Goal: Transaction & Acquisition: Purchase product/service

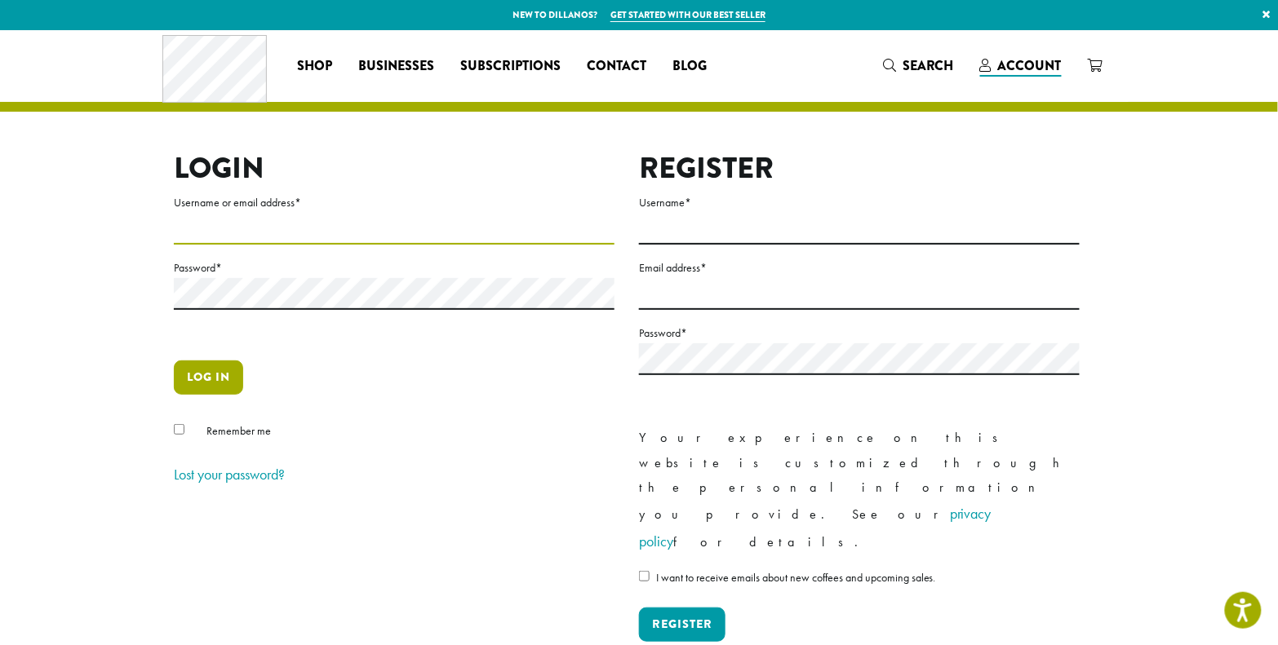
type input "********"
click at [215, 388] on button "Log in" at bounding box center [208, 378] width 69 height 34
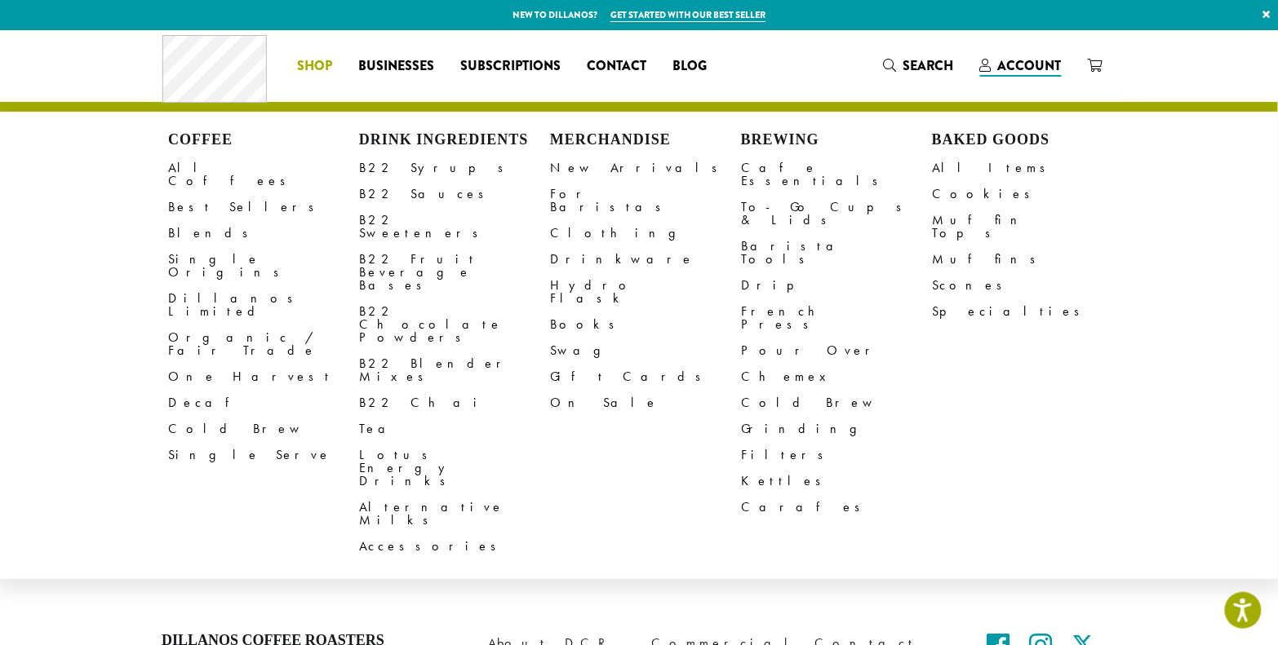
click at [321, 68] on span "Shop" at bounding box center [315, 66] width 35 height 20
click at [423, 166] on link "B22 Syrups" at bounding box center [454, 168] width 191 height 26
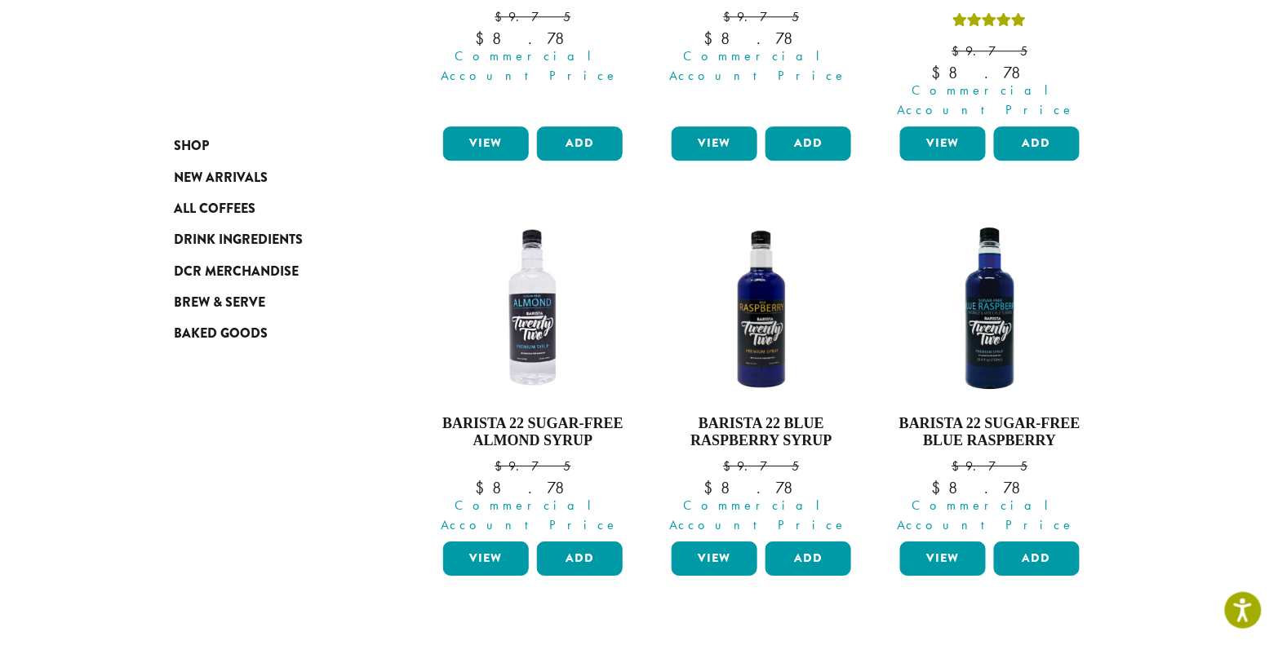
scroll to position [1584, 0]
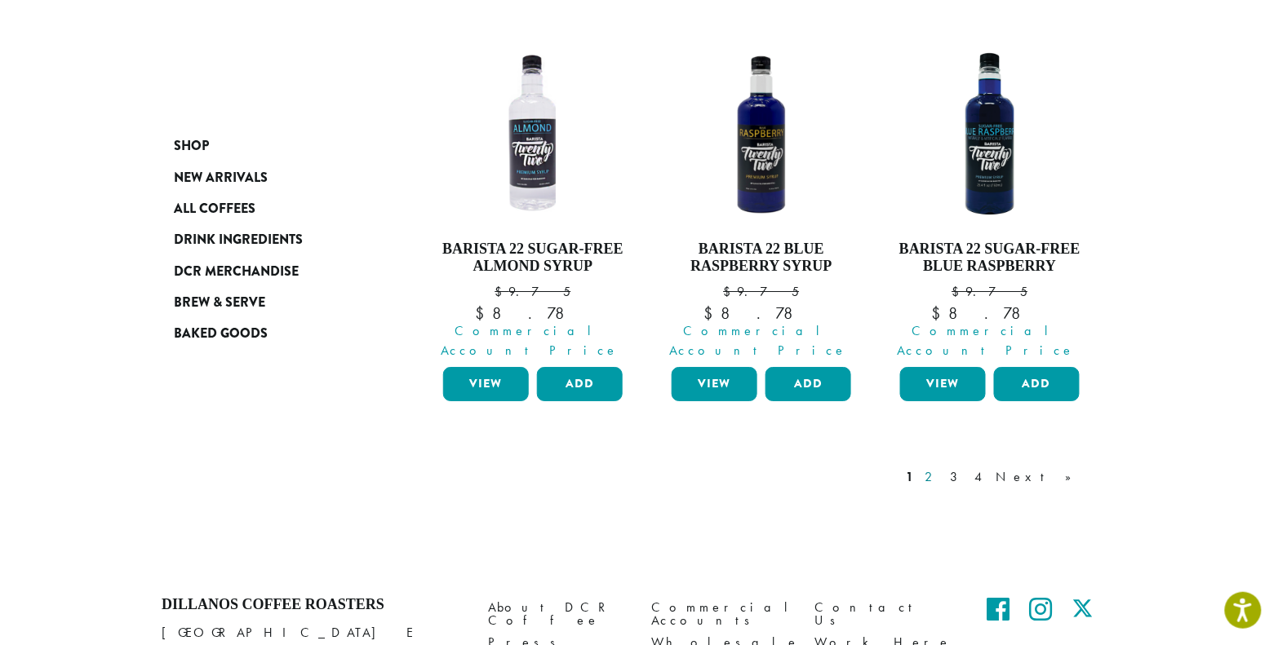
click at [942, 468] on link "2" at bounding box center [931, 478] width 20 height 20
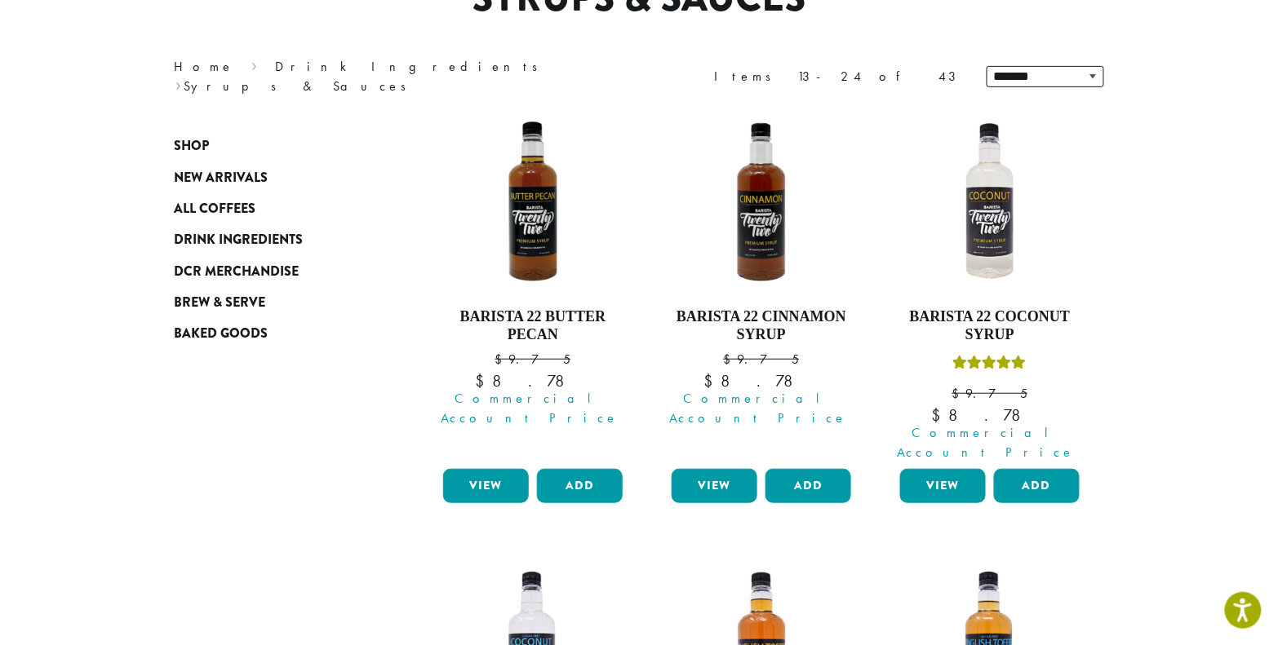
scroll to position [174, 0]
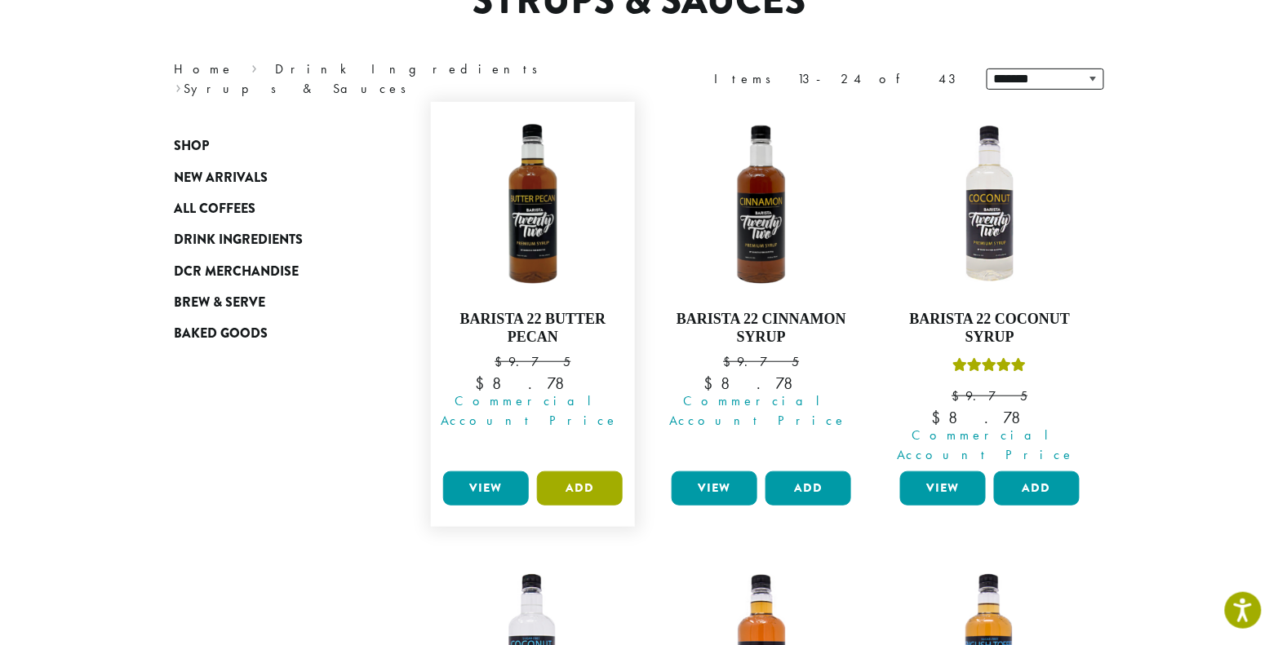
click at [571, 472] on button "Add" at bounding box center [580, 489] width 86 height 34
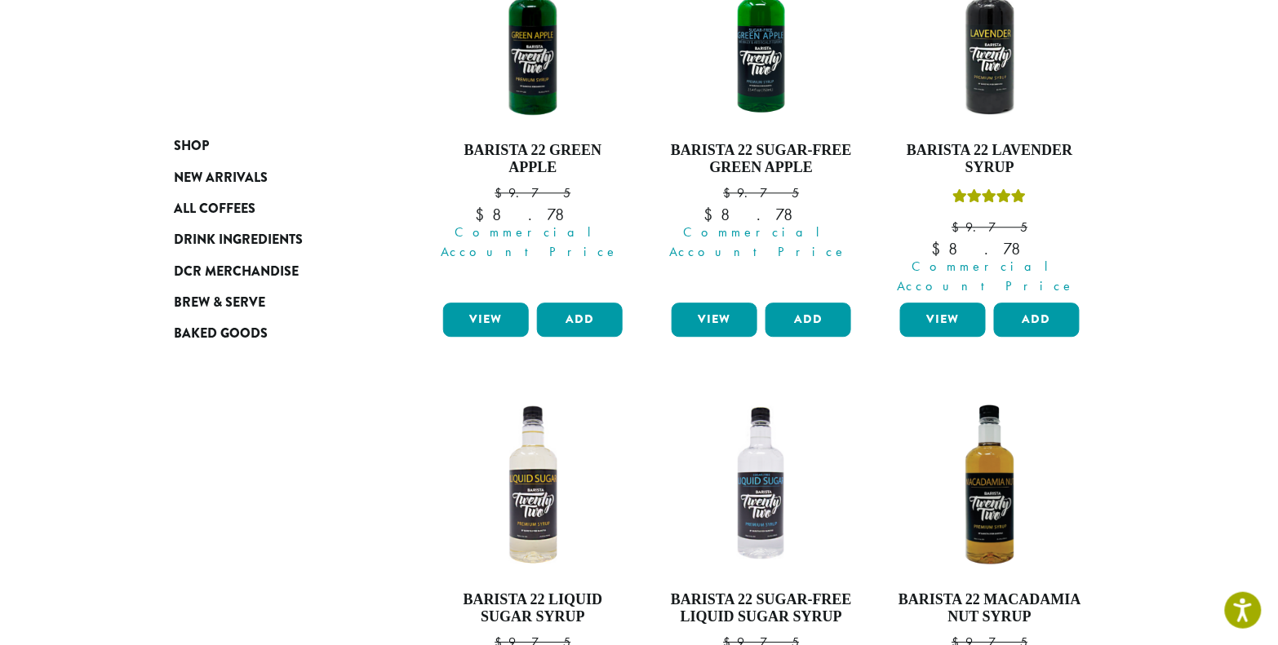
scroll to position [1612, 0]
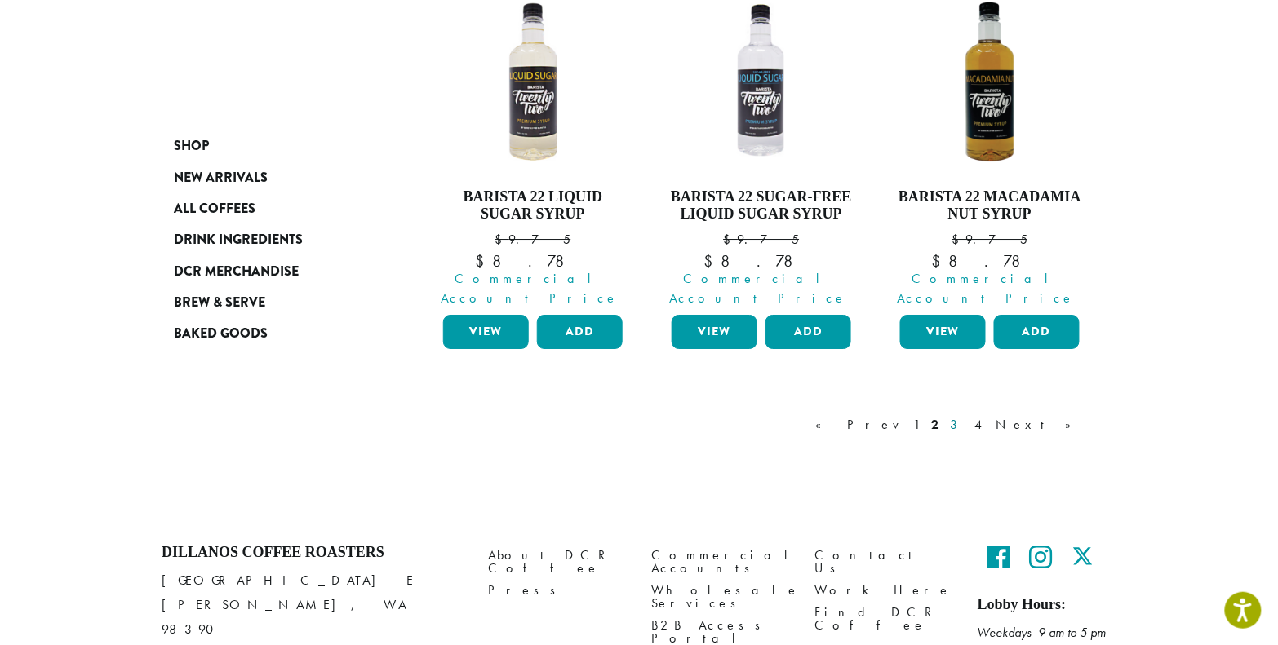
click at [967, 415] on link "3" at bounding box center [957, 425] width 20 height 20
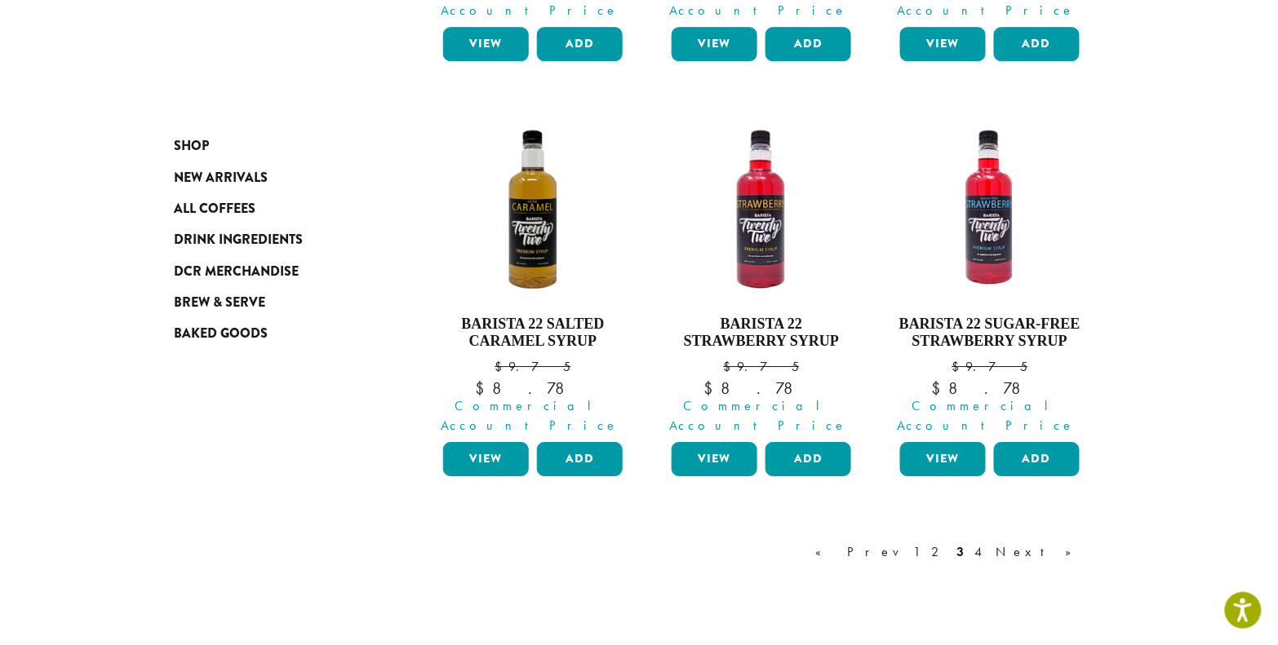
scroll to position [1449, 0]
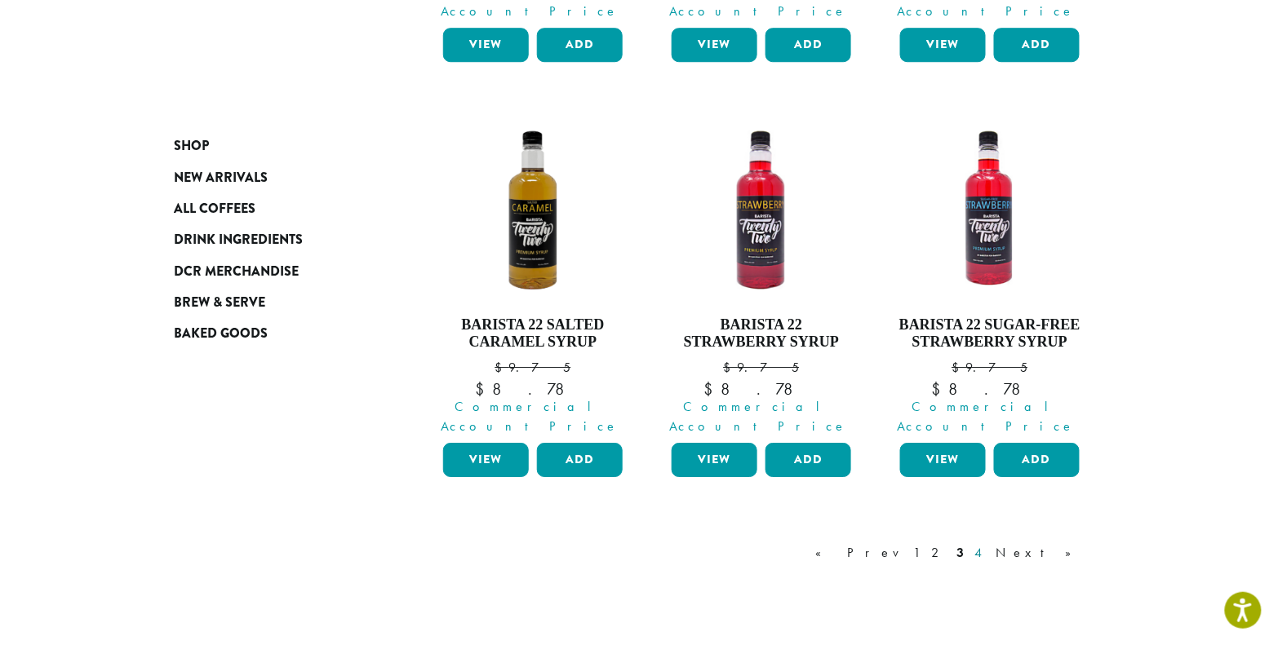
click at [988, 543] on link "4" at bounding box center [980, 553] width 16 height 20
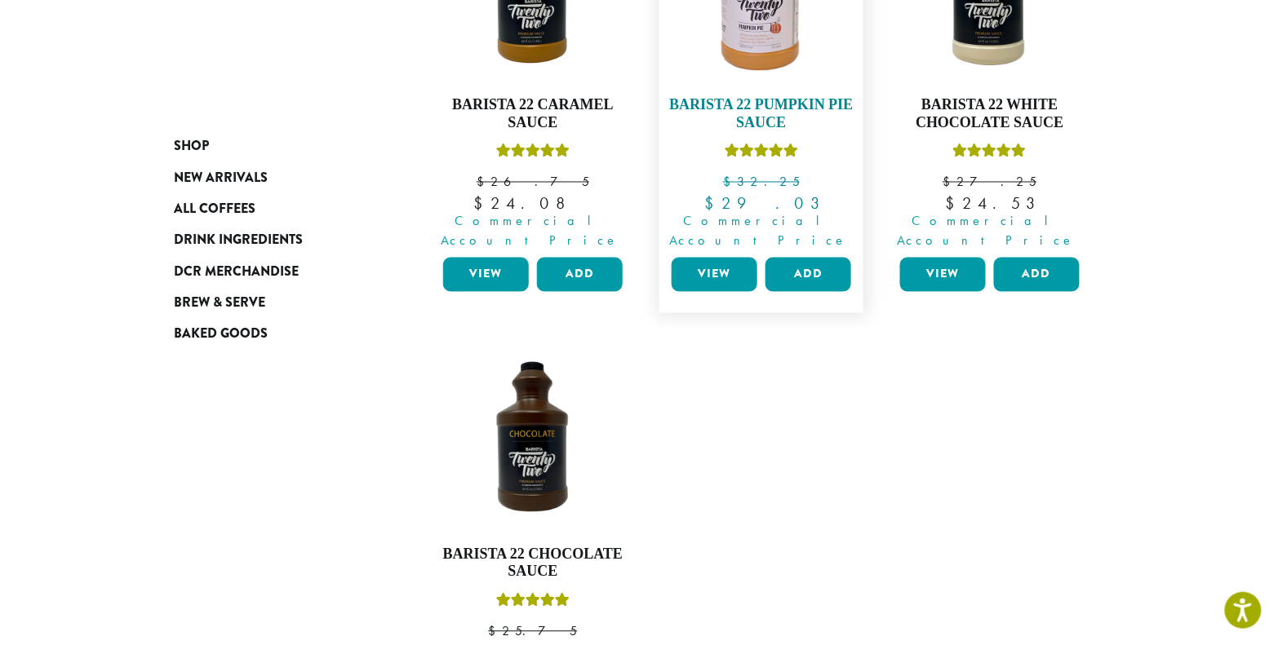
scroll to position [805, 0]
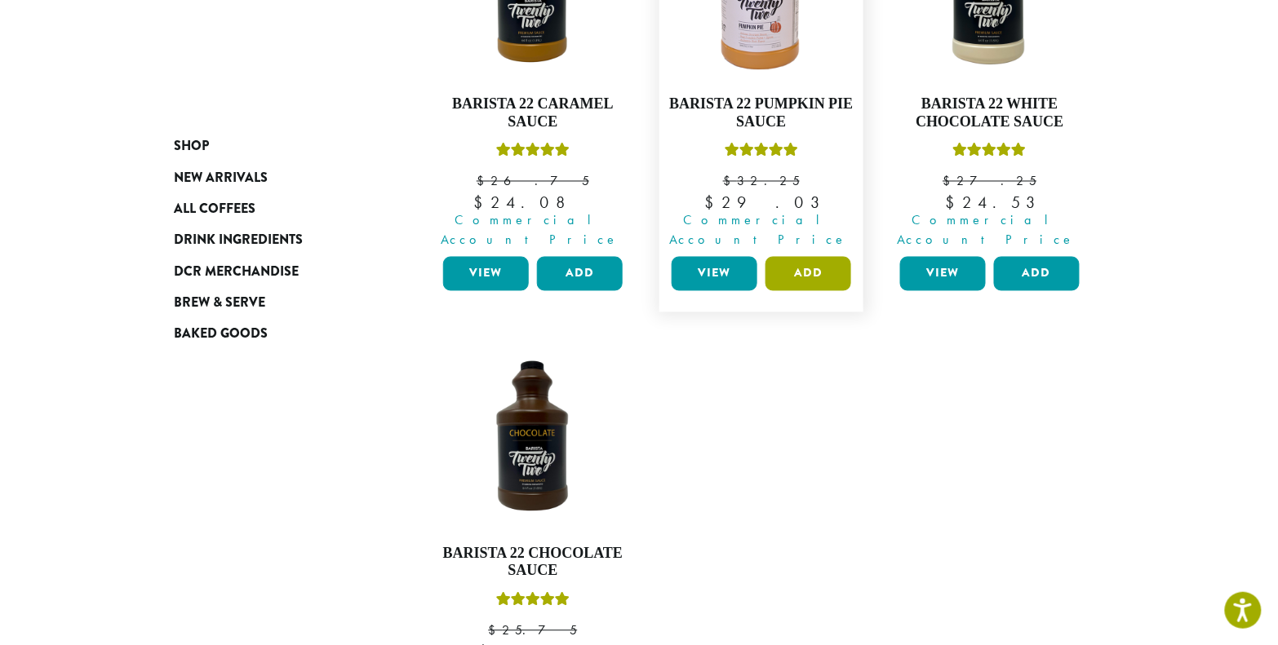
click at [808, 257] on button "Add" at bounding box center [808, 274] width 86 height 34
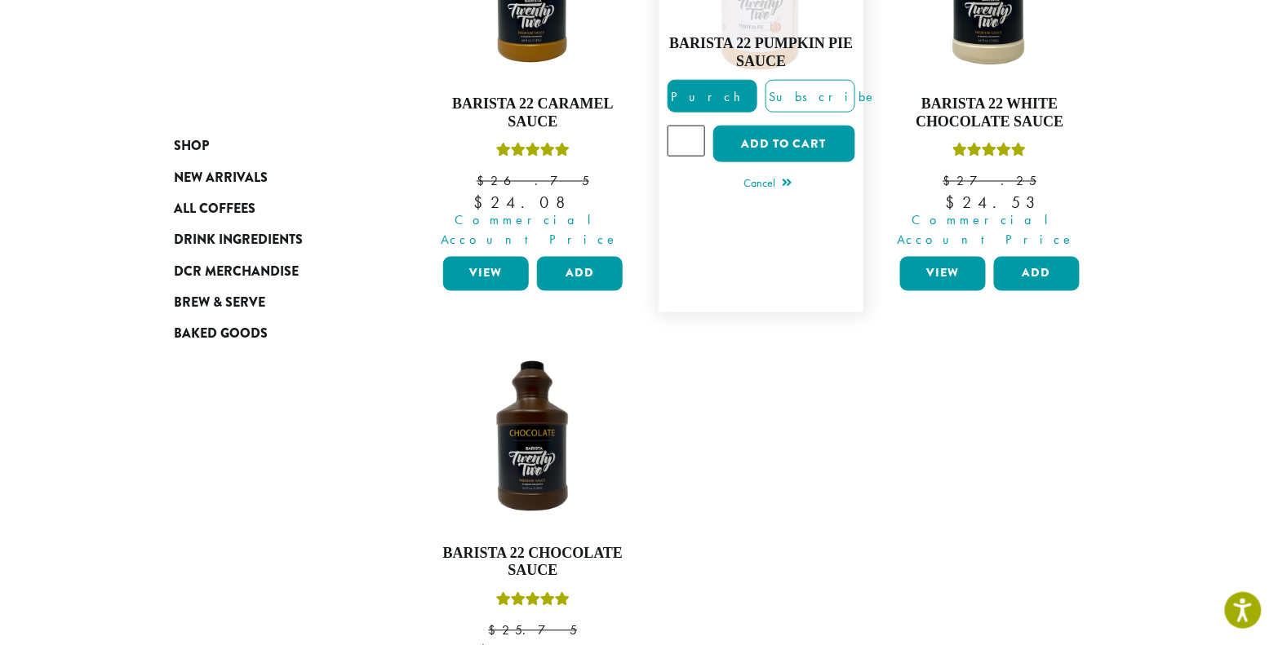
click at [690, 126] on input "*" at bounding box center [686, 141] width 38 height 31
type input "*"
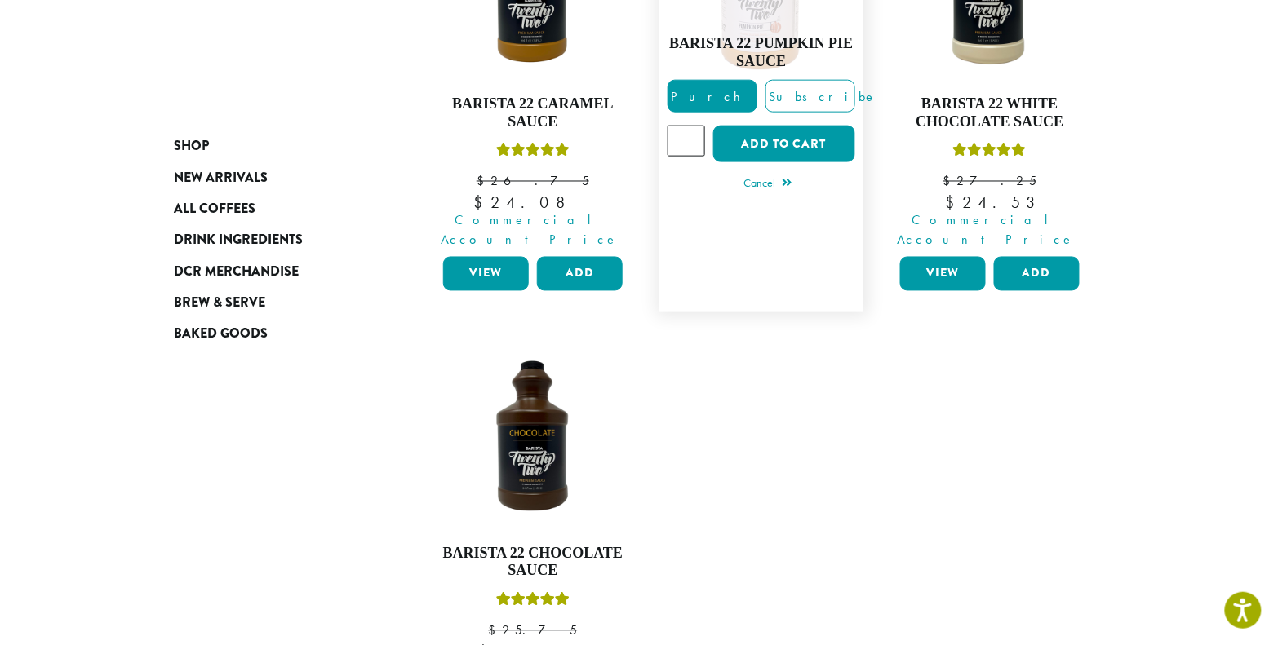
click at [690, 126] on input "*" at bounding box center [686, 141] width 38 height 31
click at [743, 126] on button "Add to cart" at bounding box center [784, 144] width 142 height 37
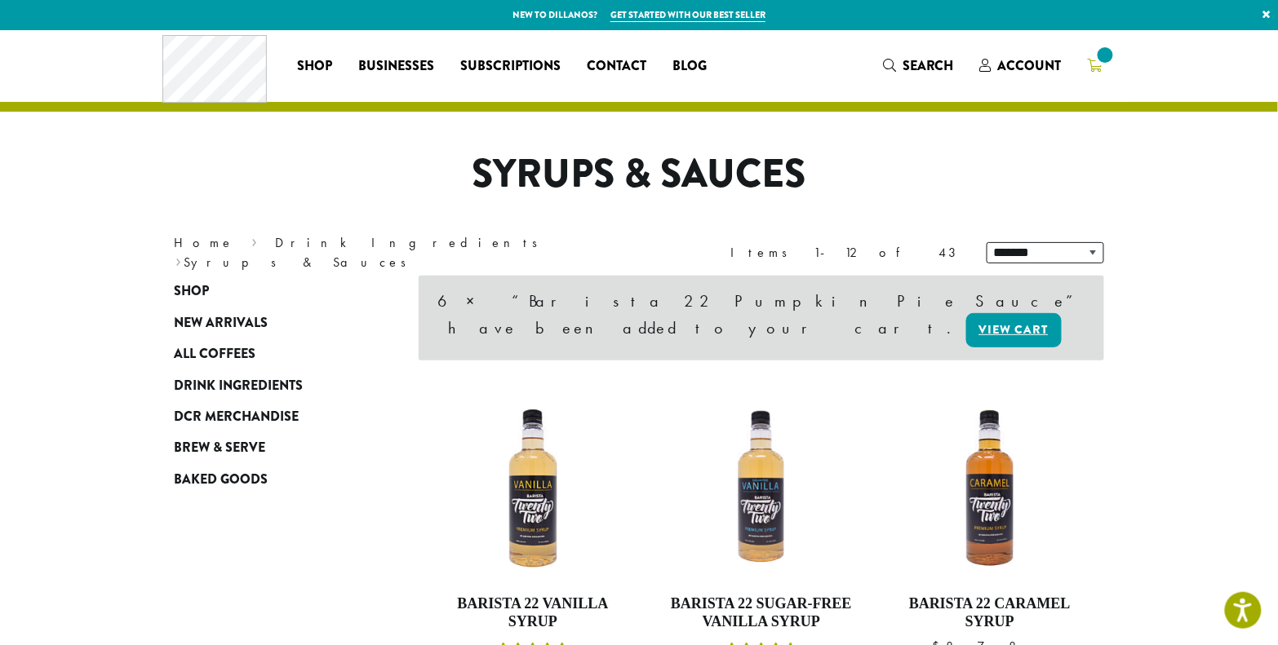
click at [1089, 69] on icon at bounding box center [1095, 65] width 15 height 13
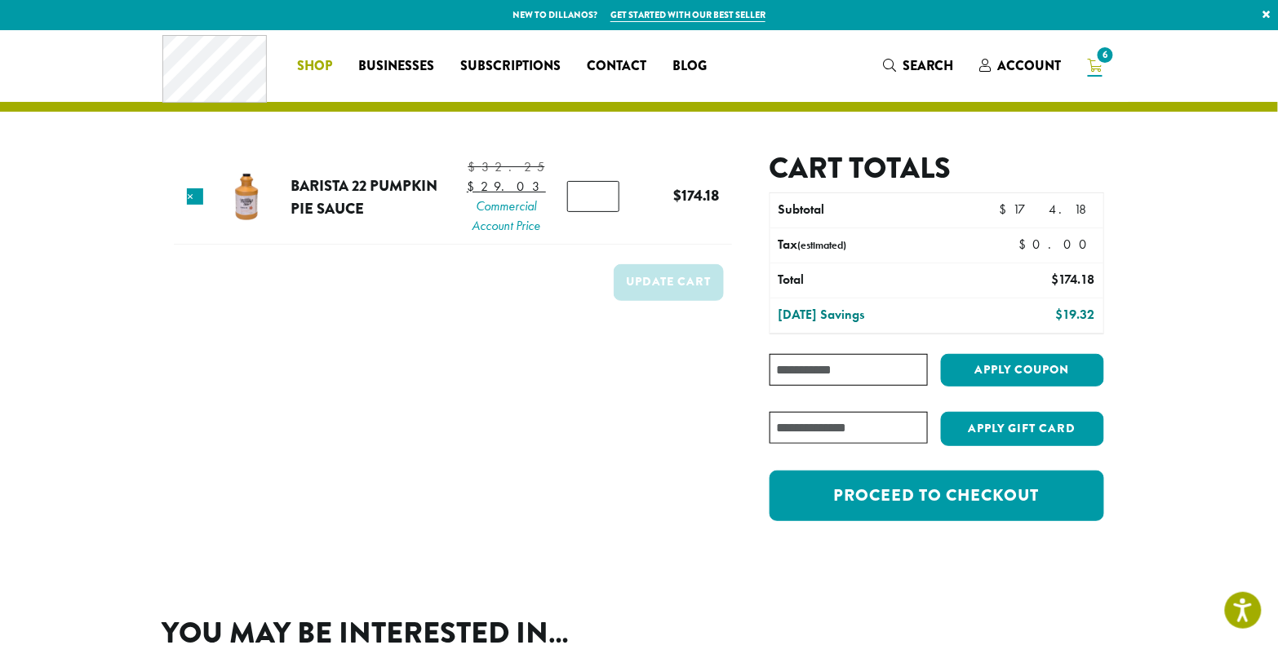
click at [315, 65] on span "Shop" at bounding box center [315, 66] width 35 height 20
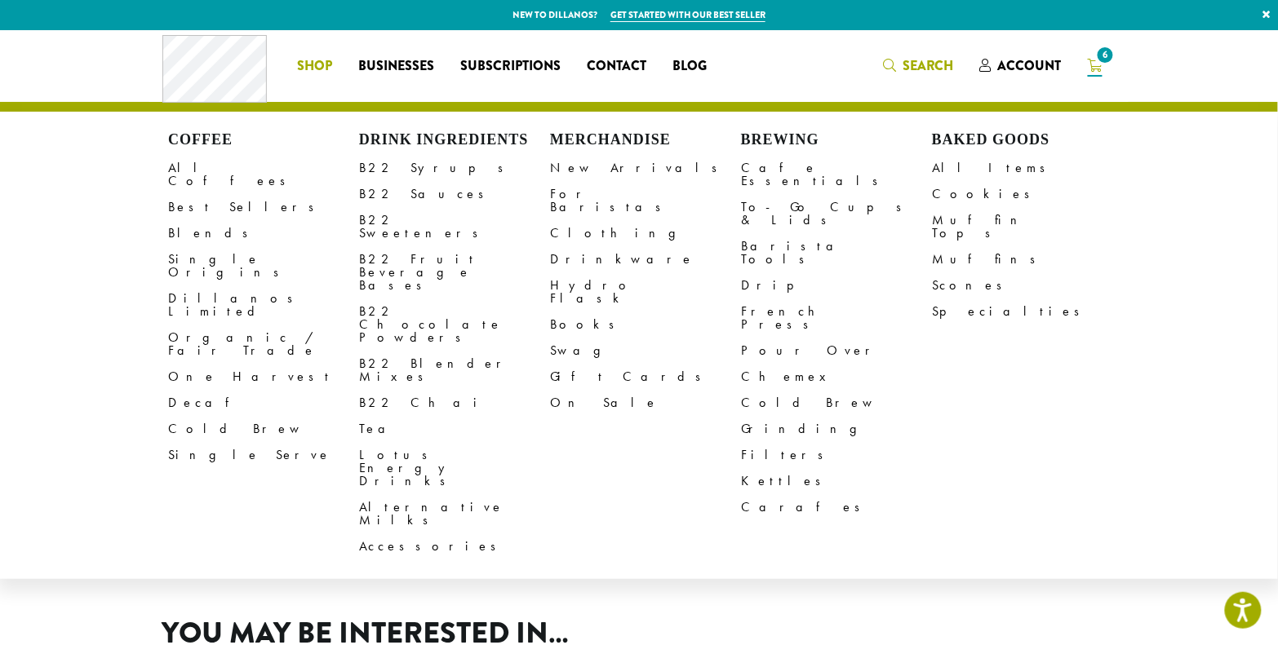
click at [920, 59] on div "Coffee All Coffees Best Sellers Blends Single Origins Dillanos Limited Organic …" at bounding box center [638, 66] width 953 height 68
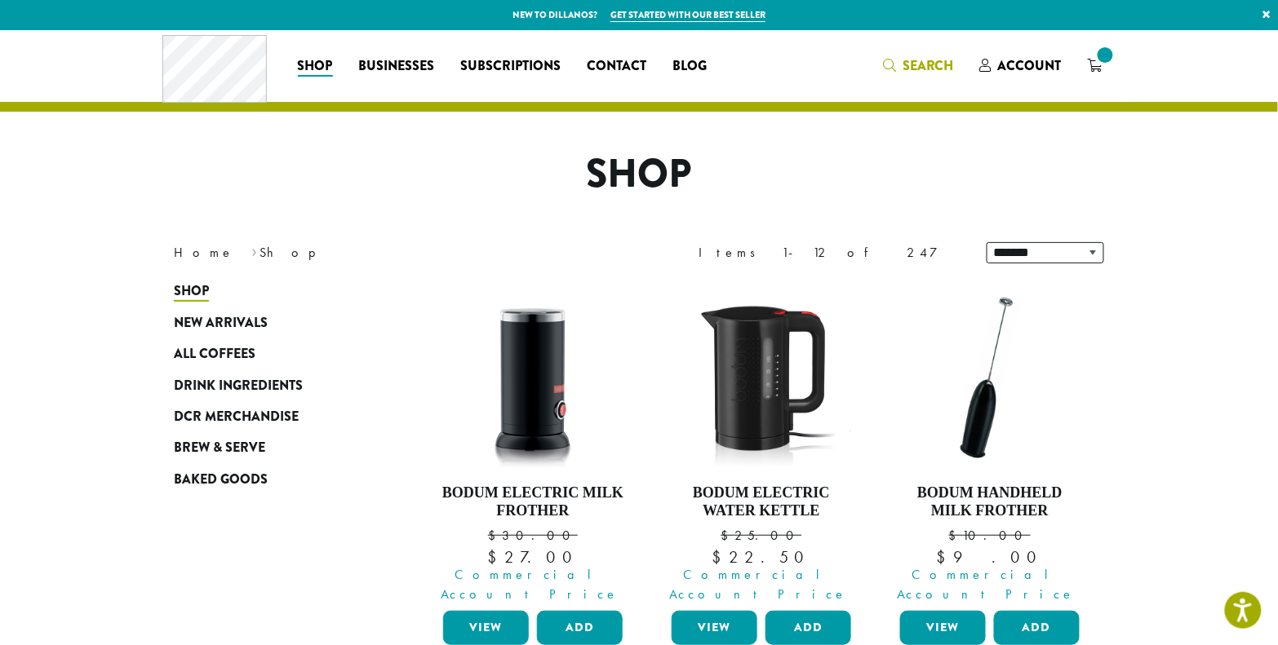
click at [942, 68] on span "Search" at bounding box center [927, 65] width 51 height 19
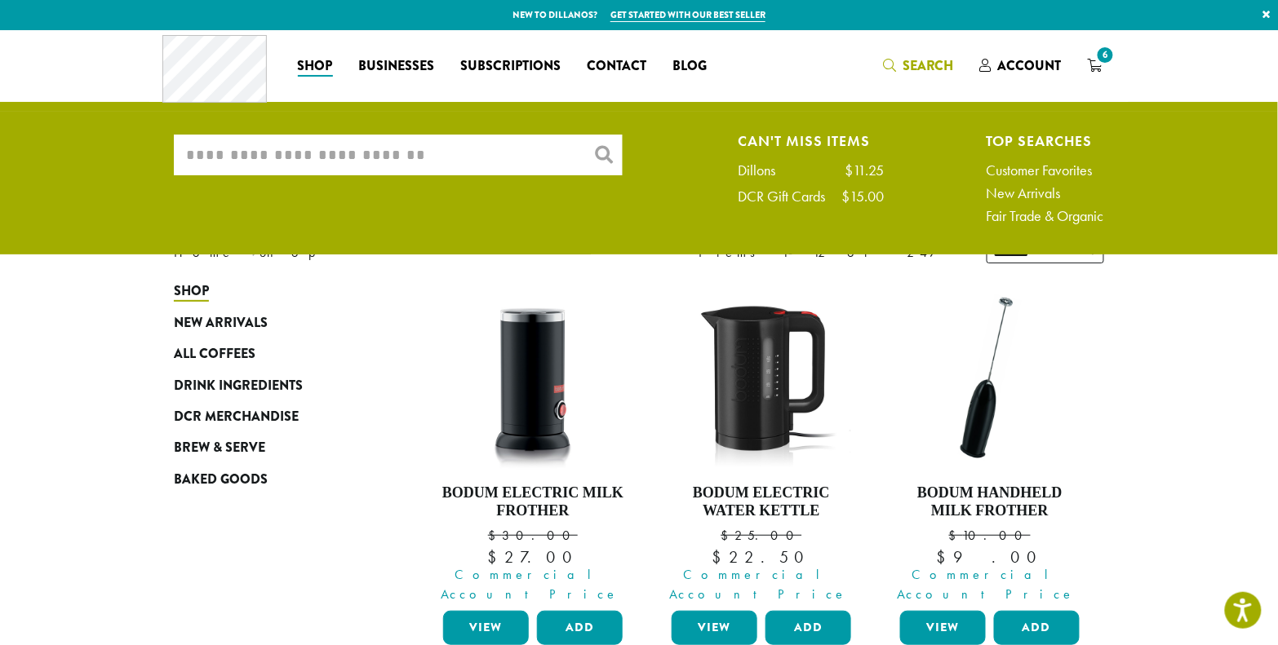
click at [445, 165] on input "What are you searching for?" at bounding box center [398, 155] width 449 height 41
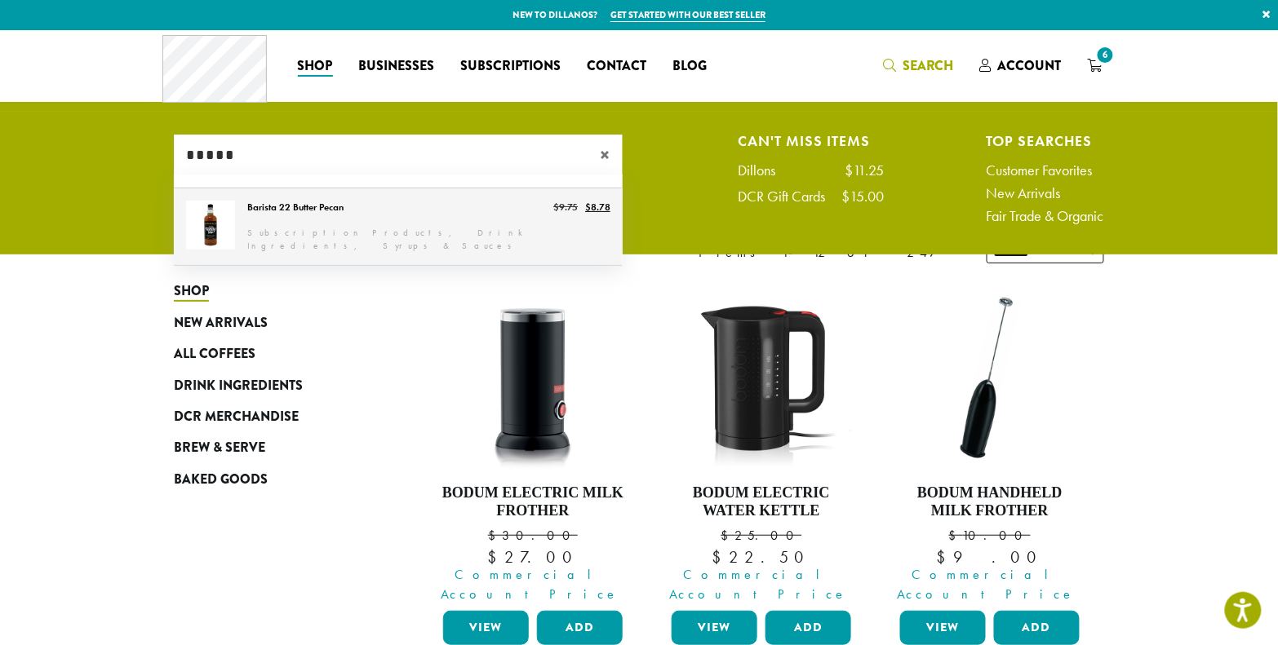
type input "*****"
click at [361, 228] on link "Barista 22 Butter Pecan" at bounding box center [398, 226] width 449 height 77
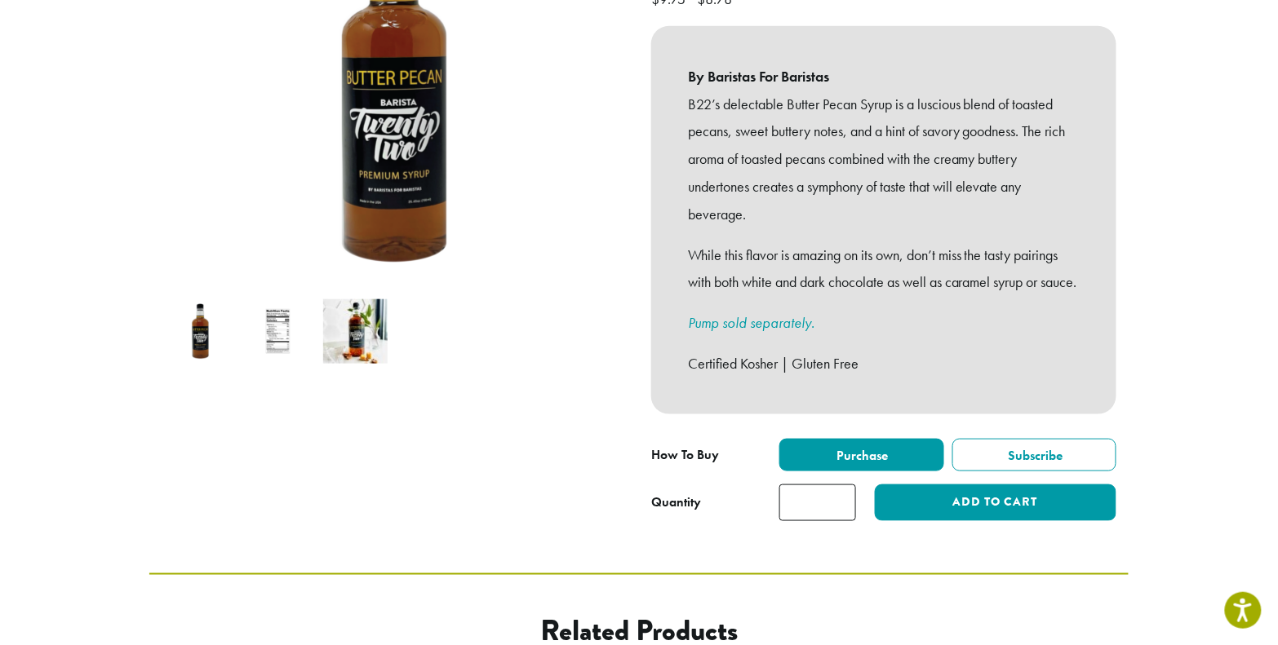
scroll to position [318, 0]
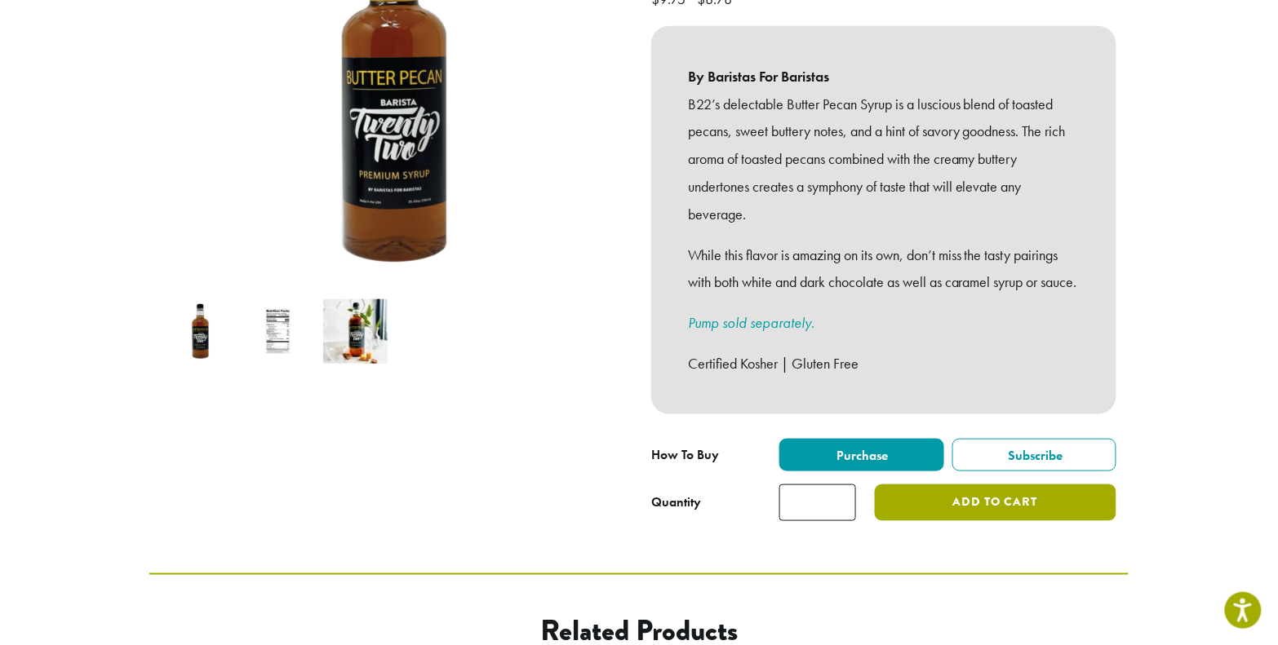
click at [1016, 509] on button "Add to cart" at bounding box center [996, 503] width 242 height 37
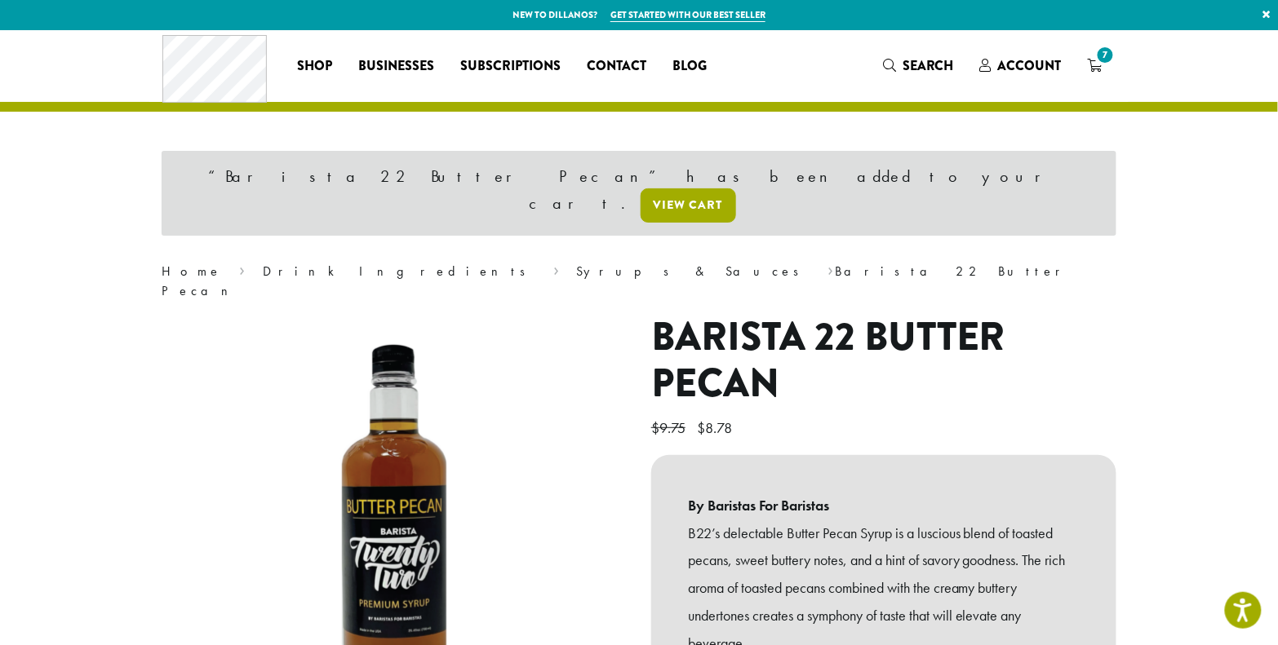
click at [736, 188] on link "View cart" at bounding box center [688, 205] width 95 height 34
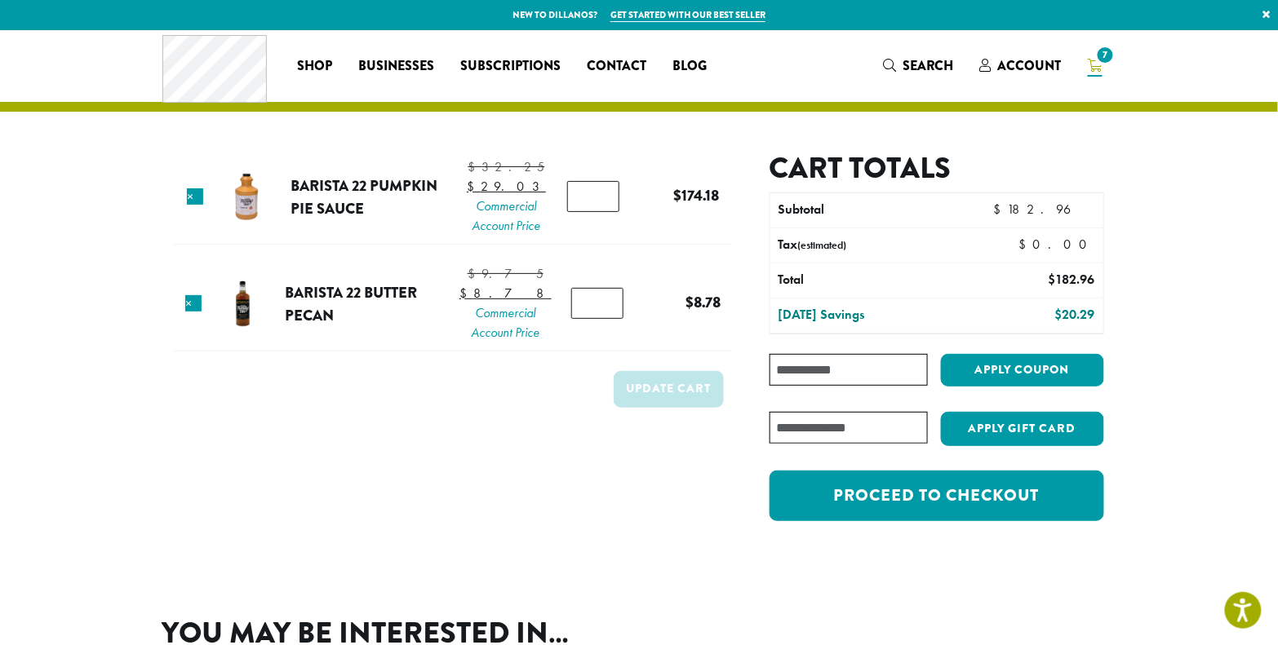
scroll to position [30, 0]
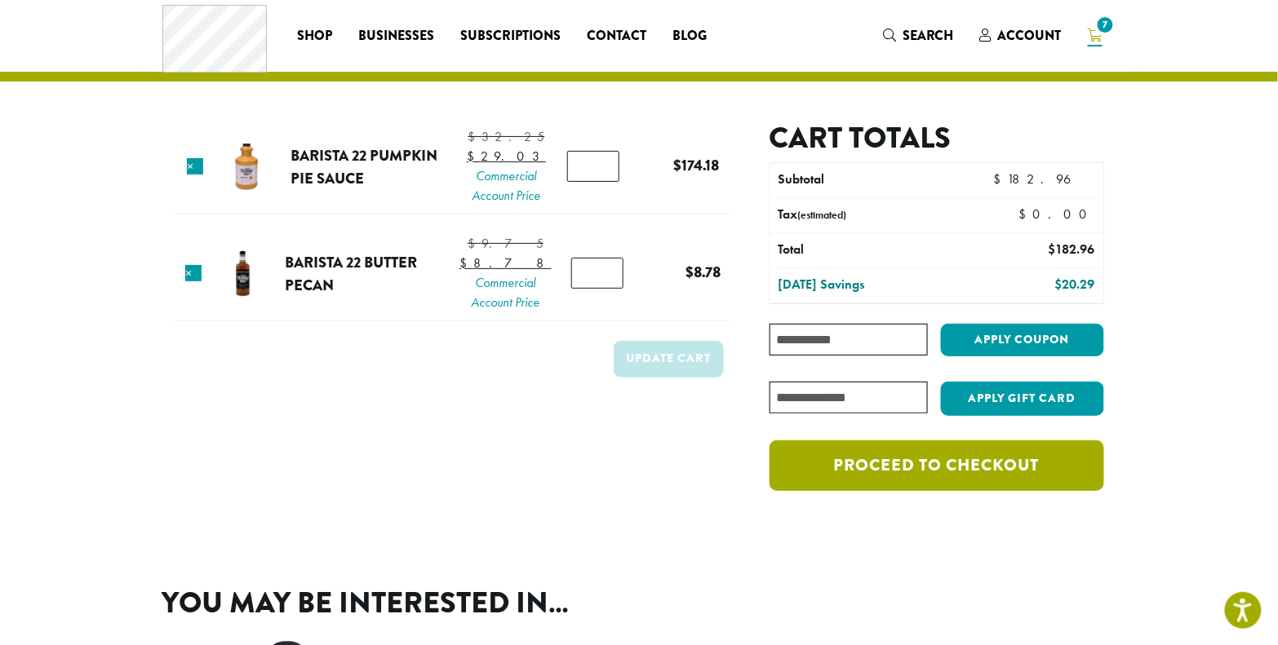
click at [998, 475] on link "Proceed to checkout" at bounding box center [936, 466] width 335 height 51
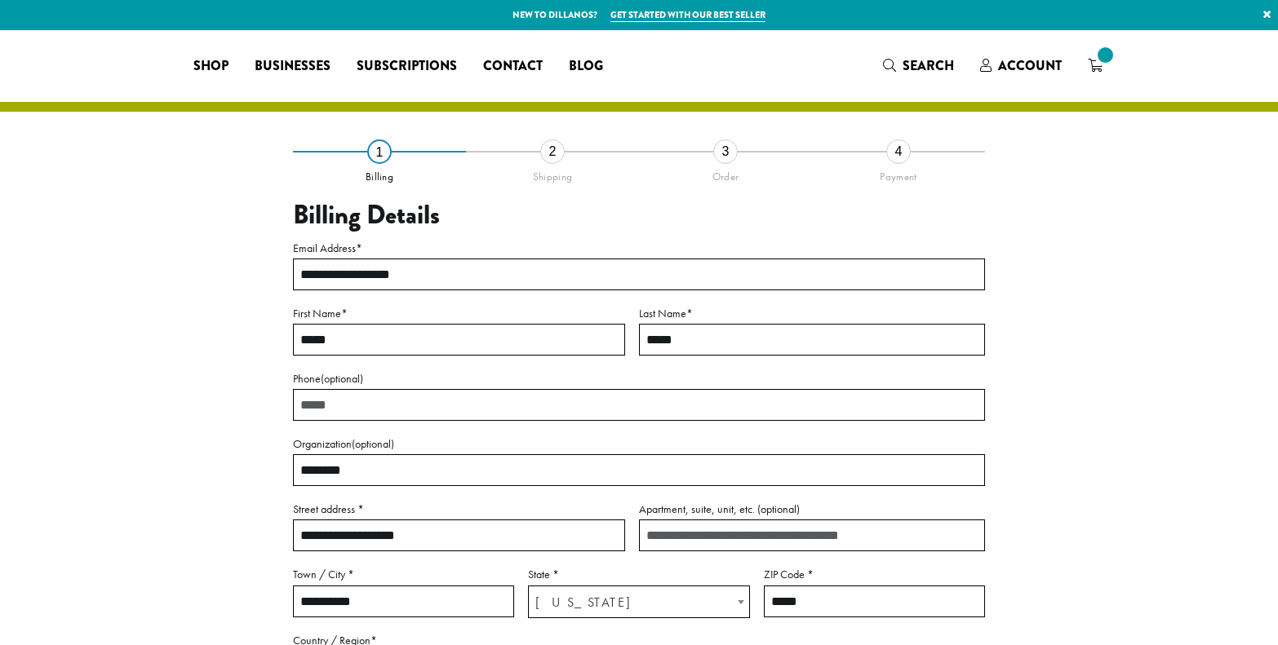
select select "**"
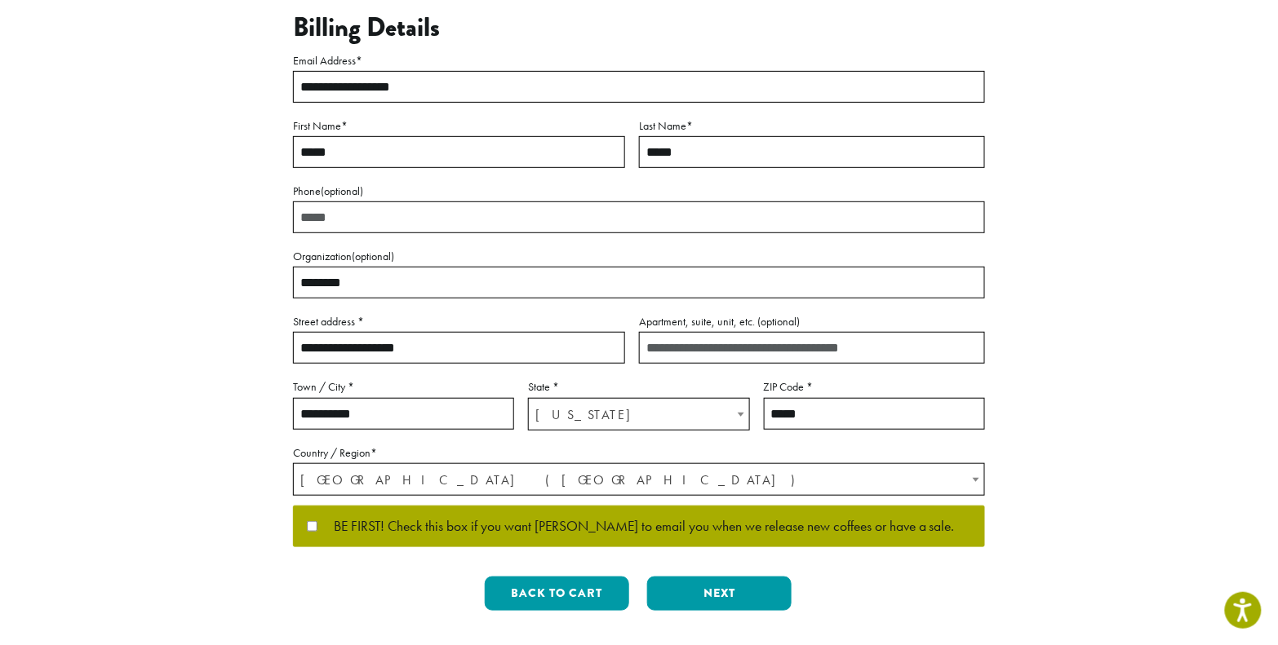
scroll to position [223, 0]
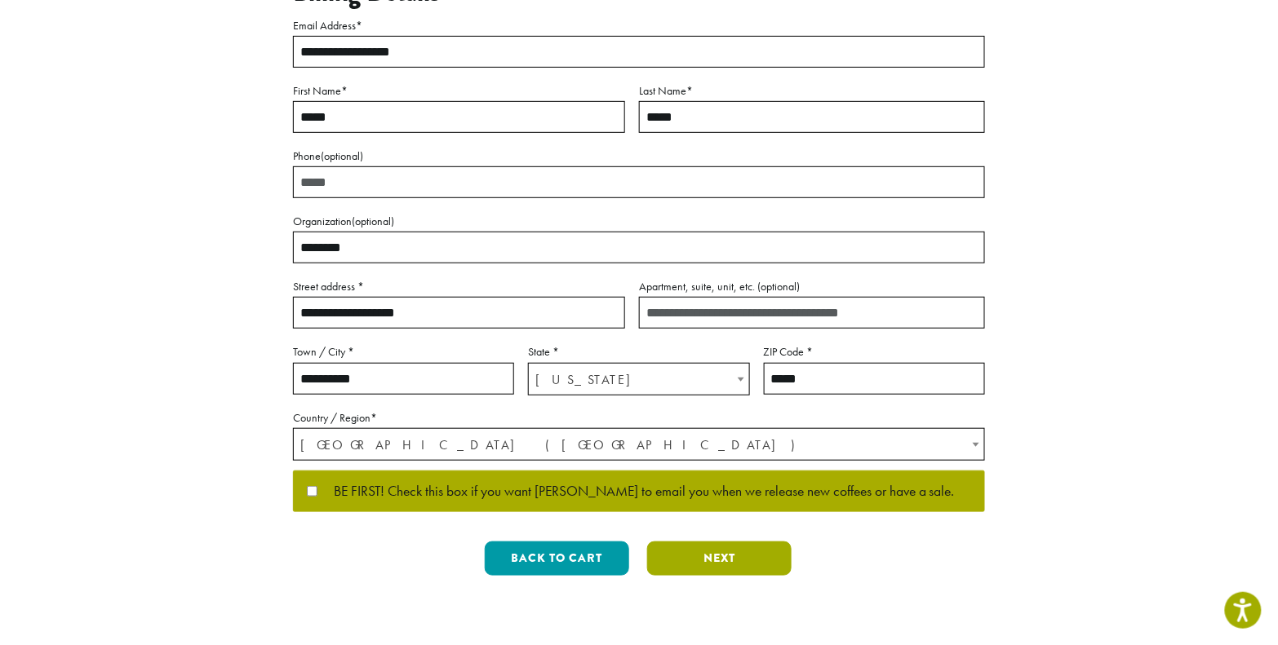
click at [738, 563] on button "Next" at bounding box center [719, 559] width 144 height 34
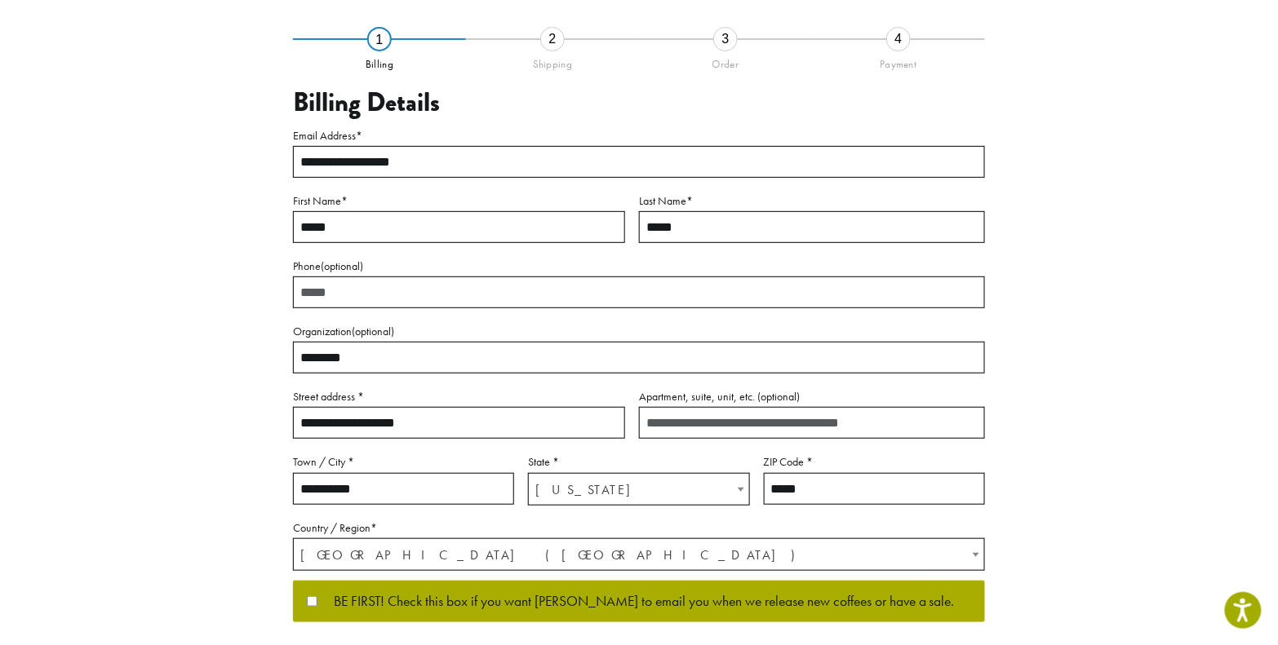
scroll to position [41, 0]
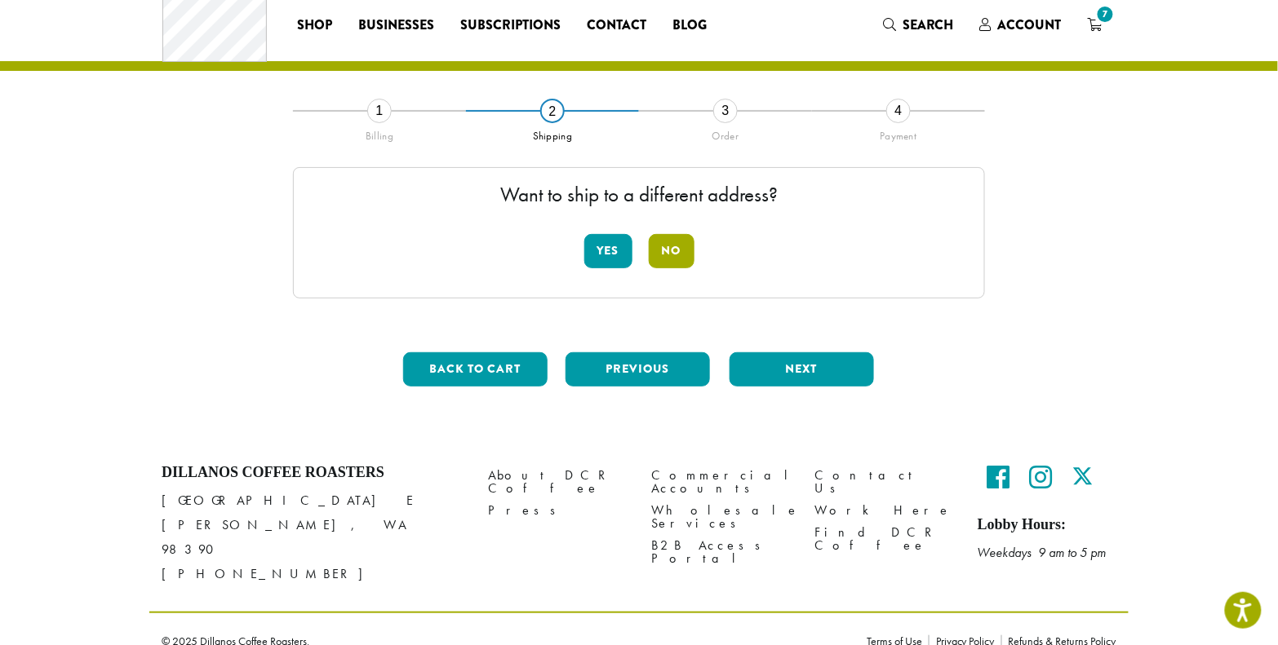
click at [685, 259] on button "No" at bounding box center [672, 251] width 46 height 34
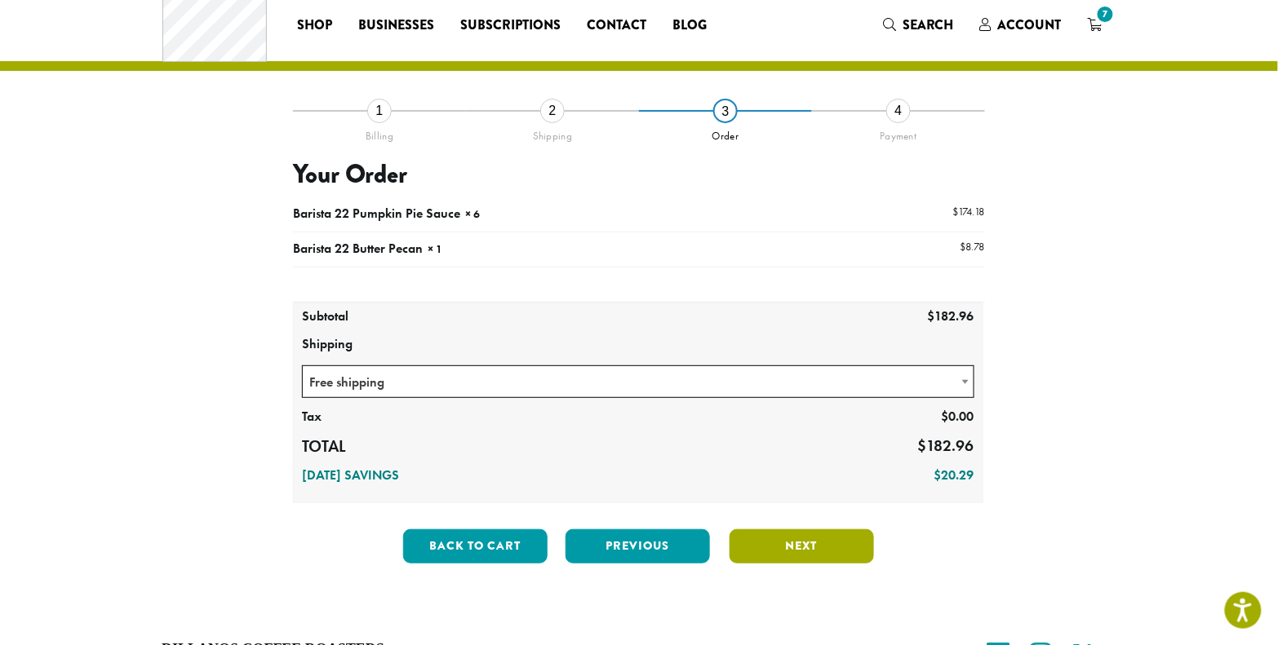
click at [787, 537] on button "Next" at bounding box center [802, 547] width 144 height 34
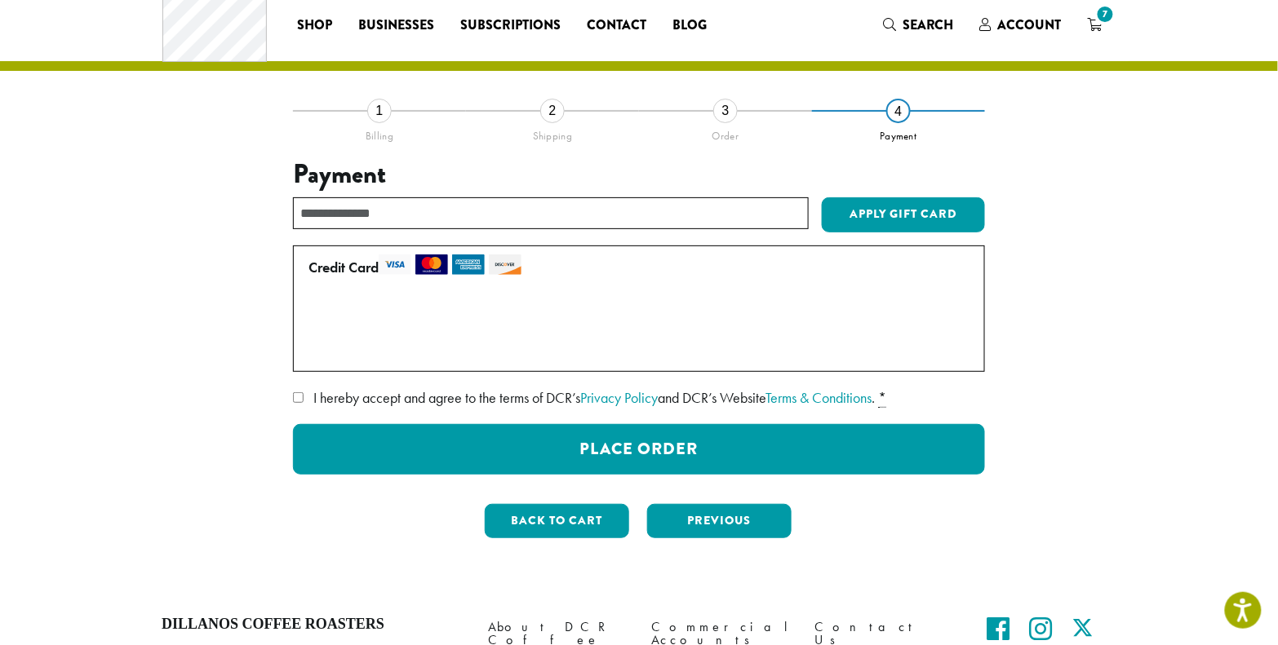
click at [522, 406] on span "I hereby accept and agree to the terms of DCR’s Privacy Policy and DCR’s Websit…" at bounding box center [593, 397] width 561 height 19
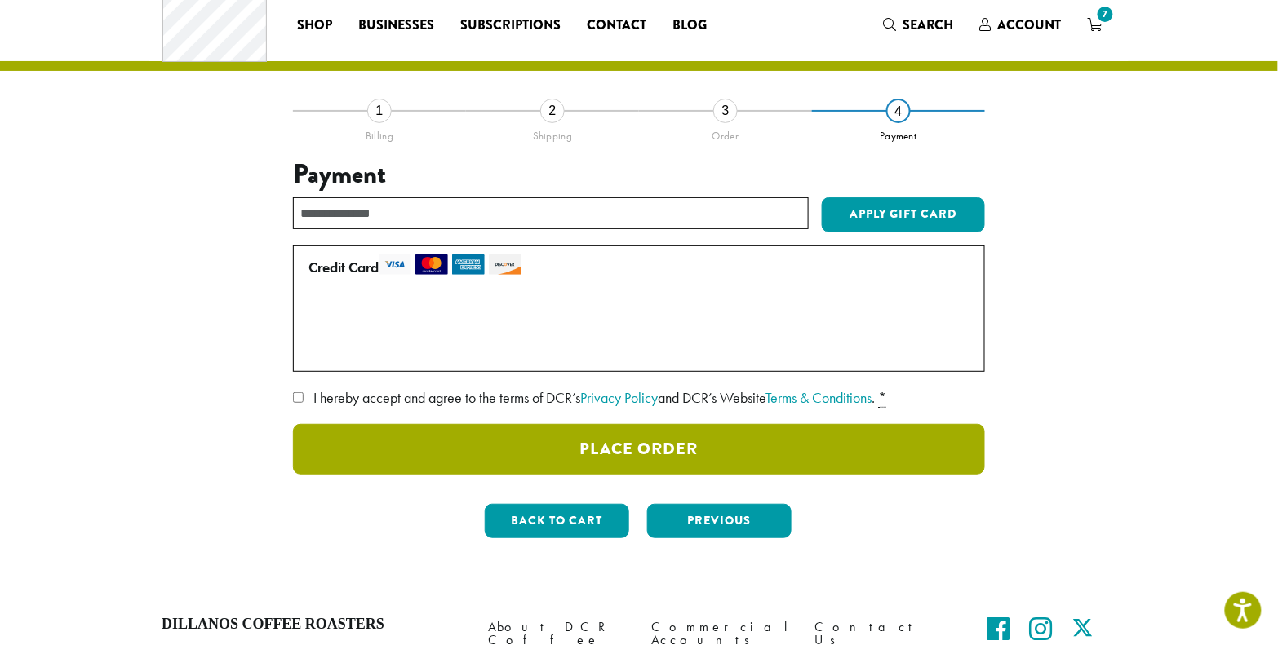
click at [746, 444] on button "Place Order" at bounding box center [639, 449] width 692 height 51
